Goal: Check status: Check status

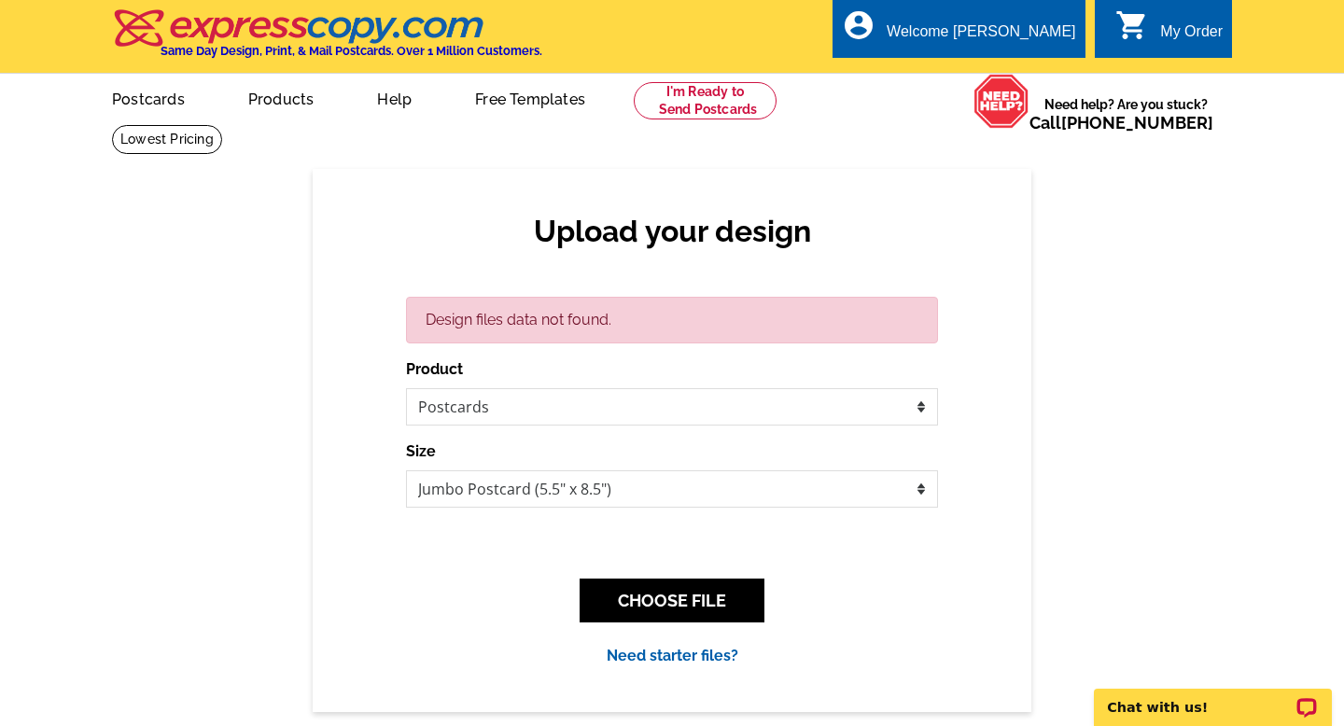
click at [1165, 25] on div "My Order" at bounding box center [1192, 36] width 63 height 26
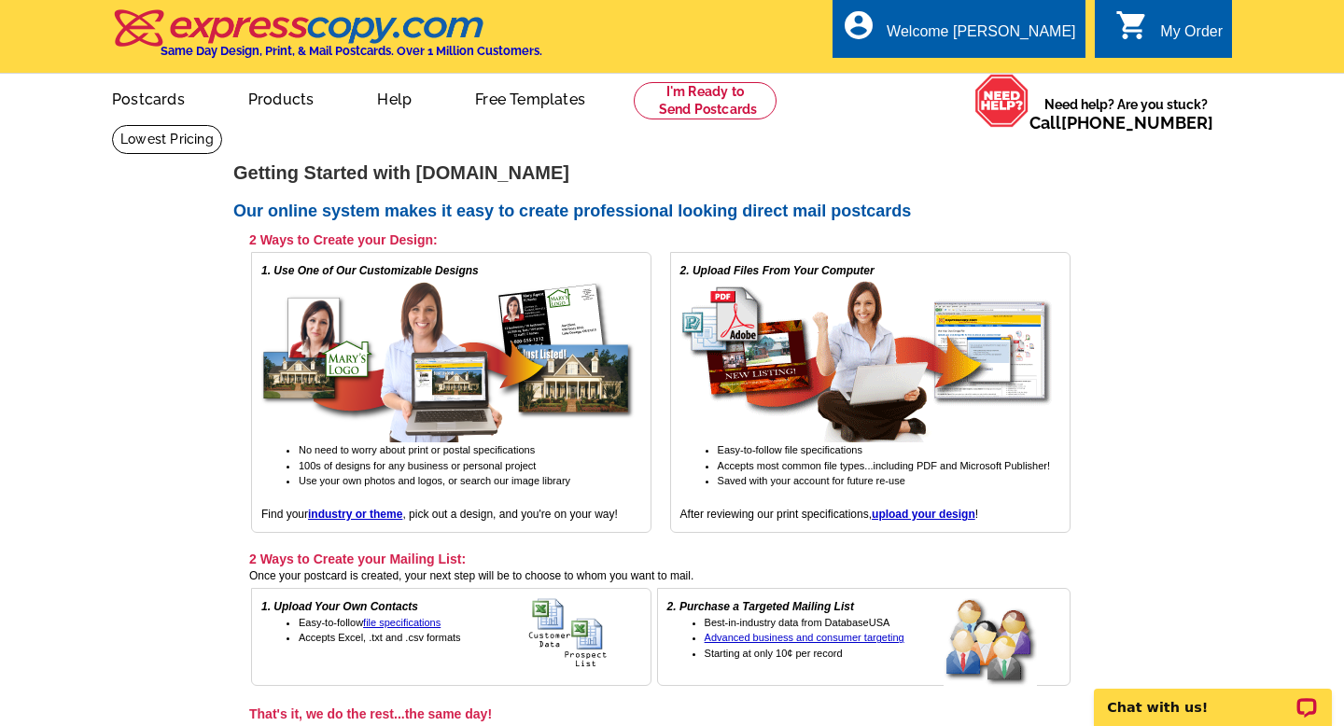
click at [1134, 38] on icon "shopping_cart" at bounding box center [1133, 25] width 34 height 34
click at [1143, 36] on icon "shopping_cart" at bounding box center [1133, 25] width 34 height 34
click at [1033, 62] on ul "My Account Logout" at bounding box center [1033, 89] width 105 height 80
click at [1032, 71] on link "My Account" at bounding box center [1030, 71] width 80 height 17
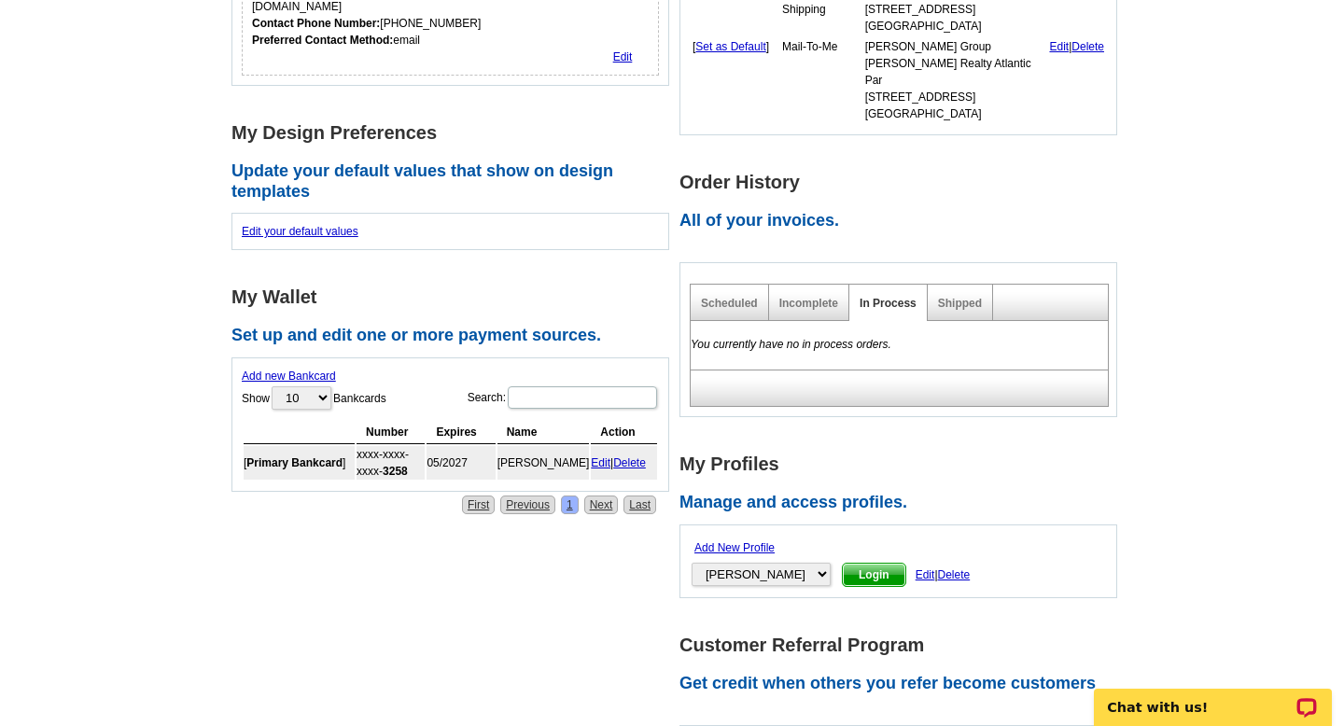
scroll to position [472, 0]
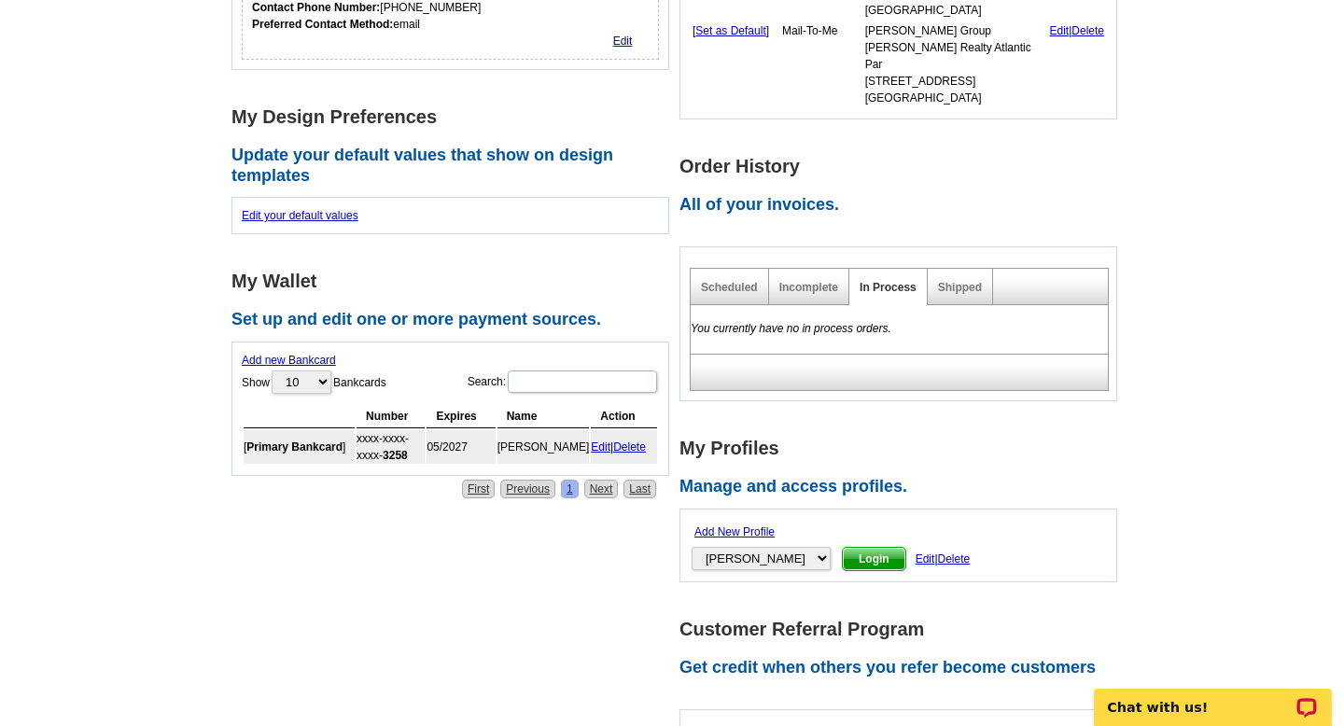
click at [955, 269] on div "Shipped" at bounding box center [960, 287] width 65 height 36
click at [954, 281] on link "Shipped" at bounding box center [960, 287] width 44 height 13
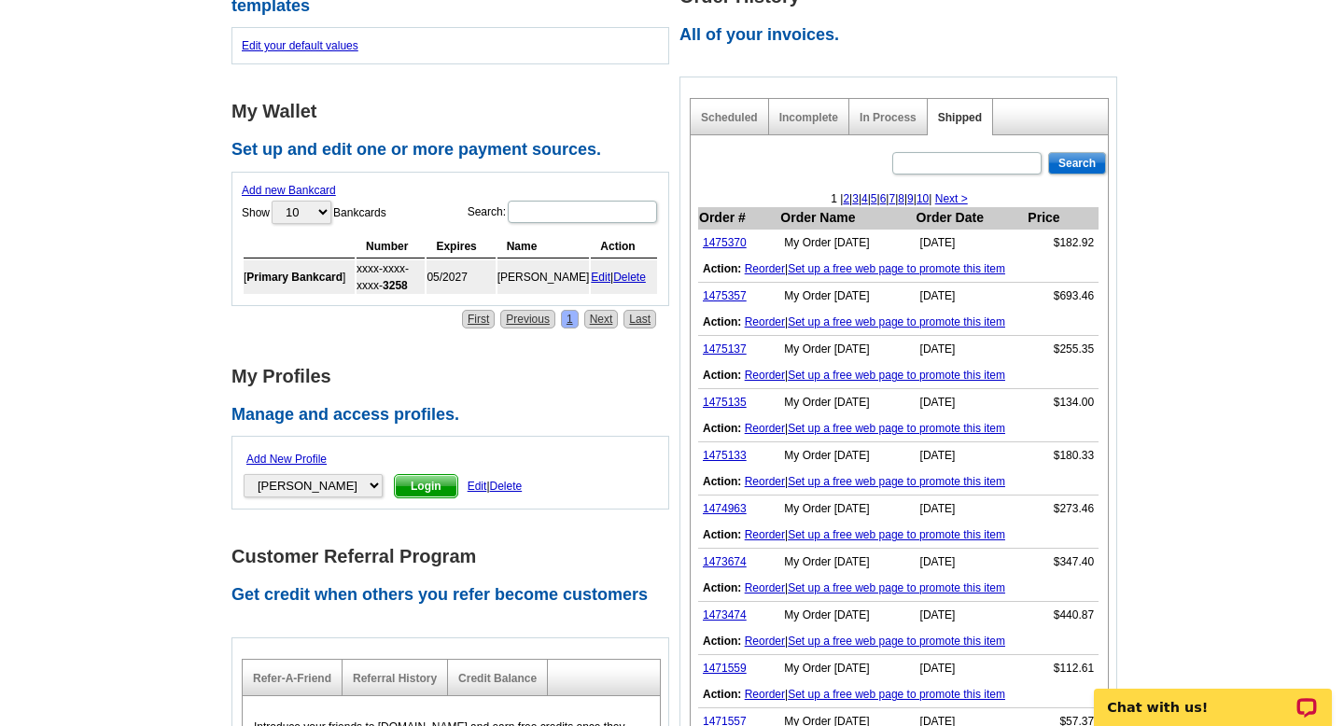
scroll to position [643, 0]
click at [725, 288] on link "1475357" at bounding box center [725, 294] width 44 height 13
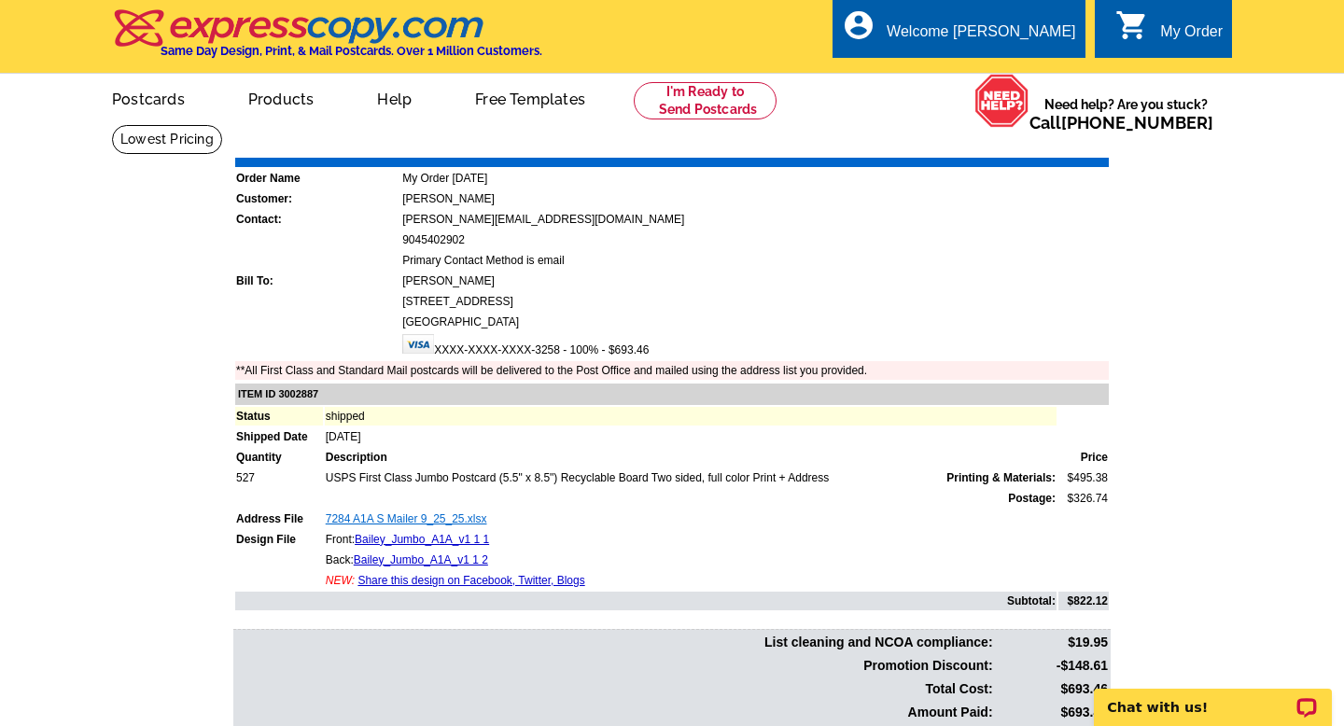
click at [443, 516] on link "7284 A1A S Mailer 9_25_25.xlsx" at bounding box center [407, 519] width 162 height 13
